Goal: Transaction & Acquisition: Purchase product/service

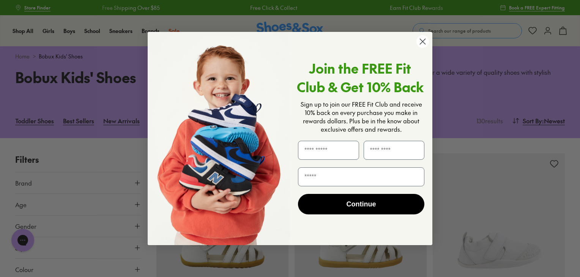
click at [423, 41] on icon "Close dialog" at bounding box center [422, 41] width 5 height 5
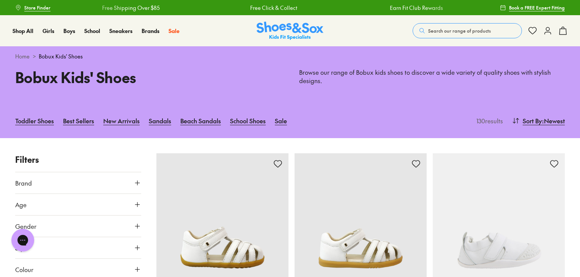
click at [460, 29] on span "Search our range of products" at bounding box center [459, 30] width 63 height 7
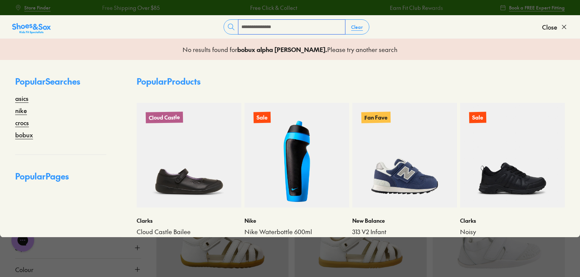
type input "**********"
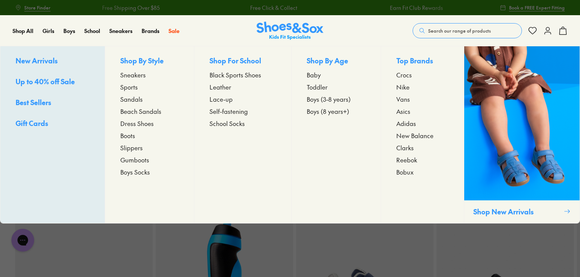
click at [143, 70] on span "Sneakers" at bounding box center [132, 74] width 25 height 9
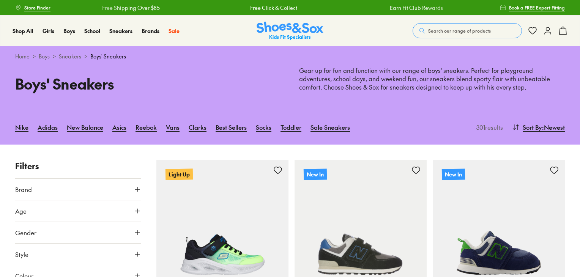
click at [138, 190] on icon at bounding box center [138, 189] width 8 height 8
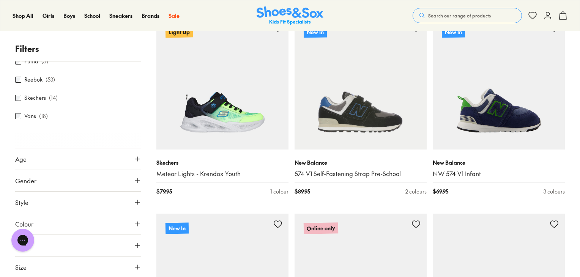
scroll to position [165, 0]
